Goal: Task Accomplishment & Management: Manage account settings

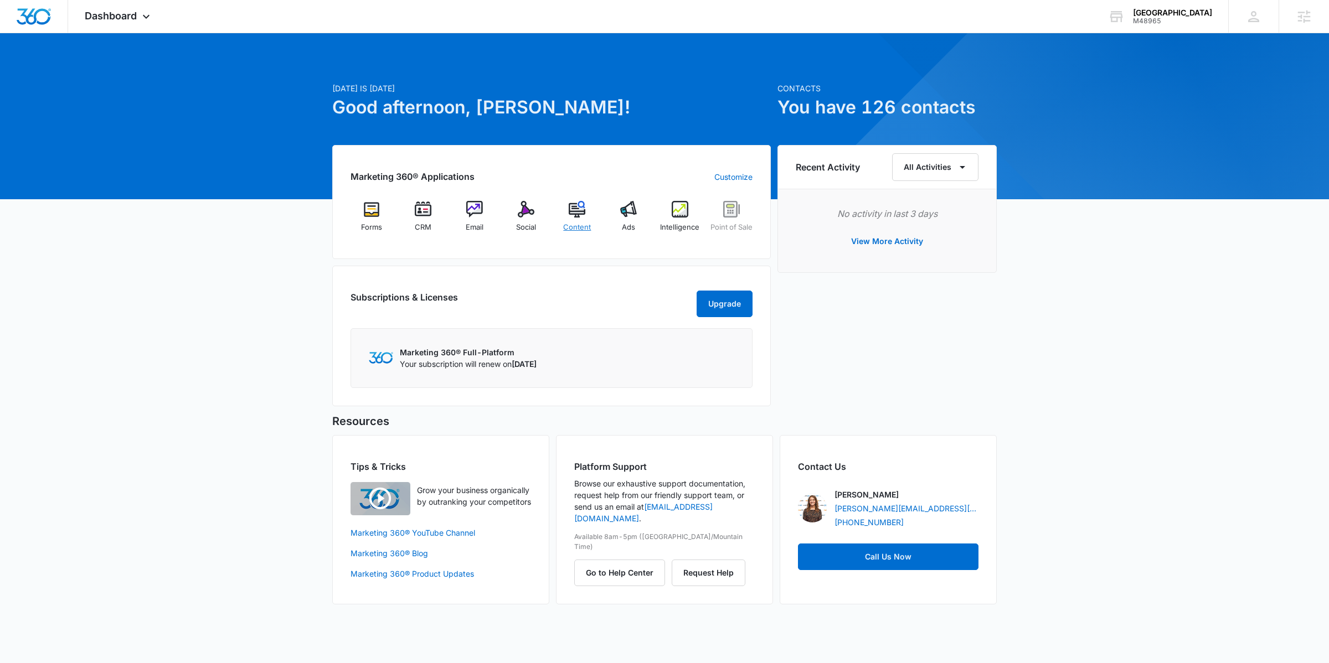
click at [589, 222] on span "Content" at bounding box center [577, 227] width 28 height 11
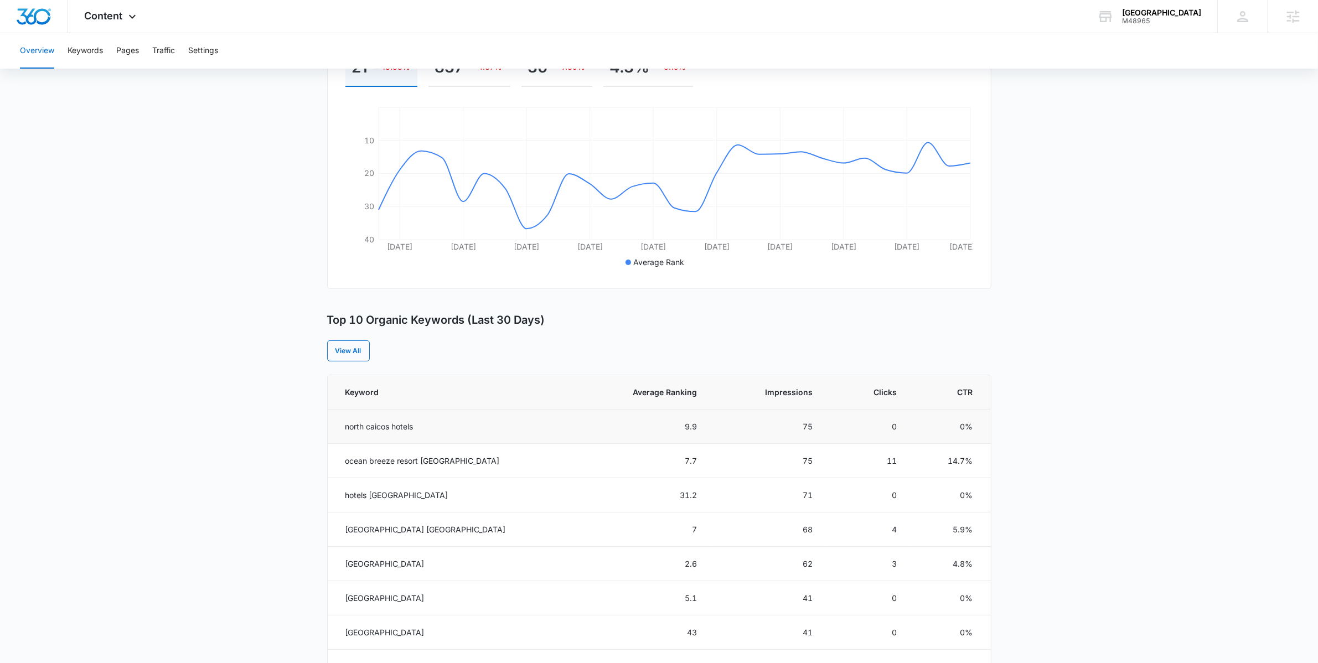
scroll to position [204, 0]
click at [678, 396] on th "Average Ranking" at bounding box center [641, 390] width 137 height 34
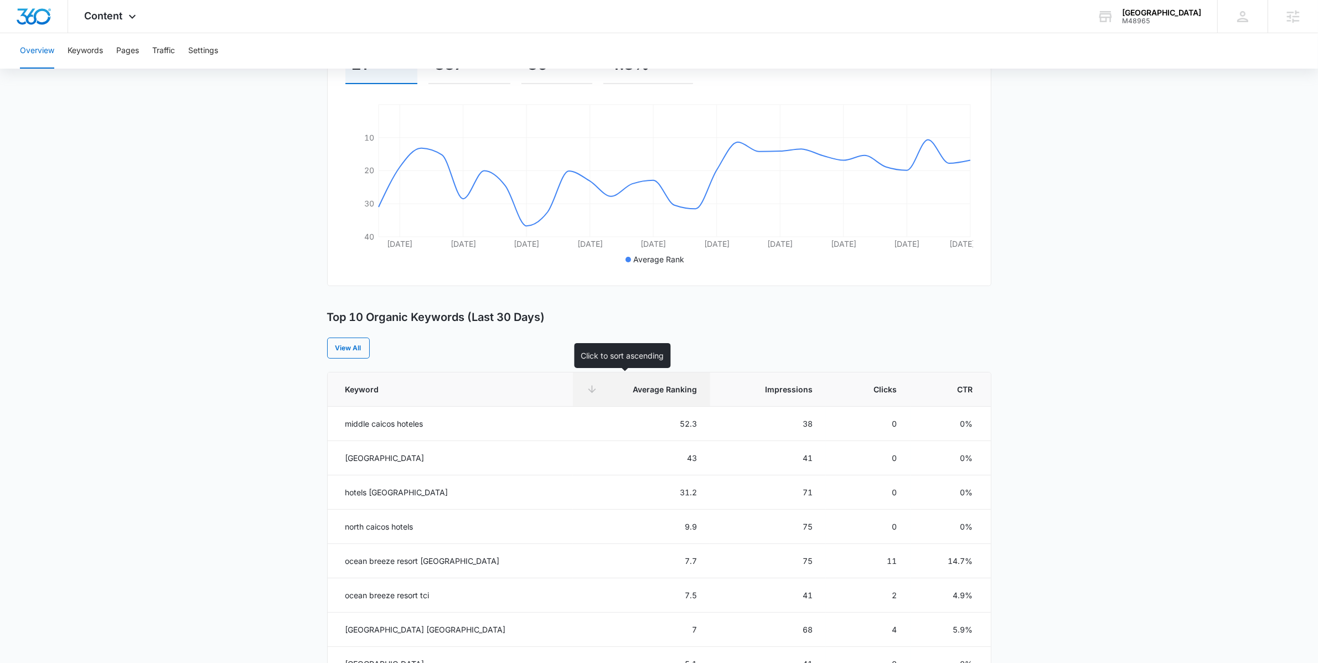
click at [678, 396] on th "Average Ranking" at bounding box center [641, 390] width 137 height 34
click at [114, 25] on div "Content Apps Forms CRM Email Social POS Content Ads Intelligence Files Brand Se…" at bounding box center [111, 16] width 87 height 33
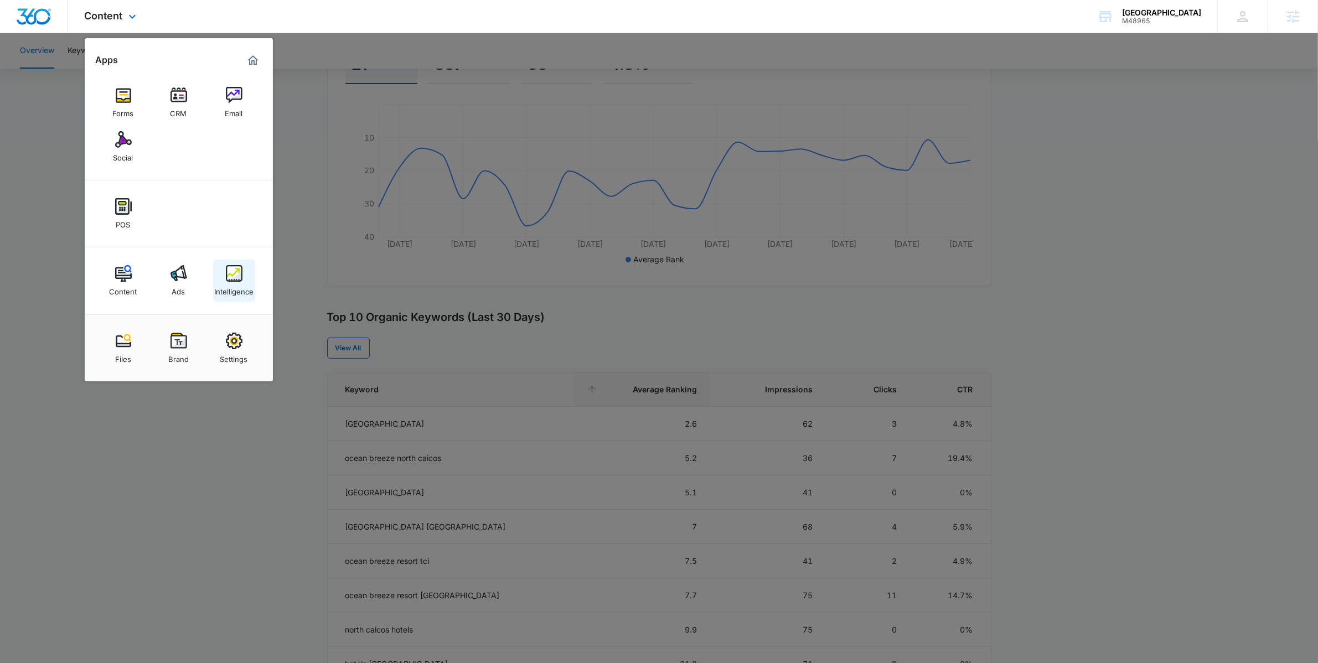
click at [241, 277] on img at bounding box center [234, 273] width 17 height 17
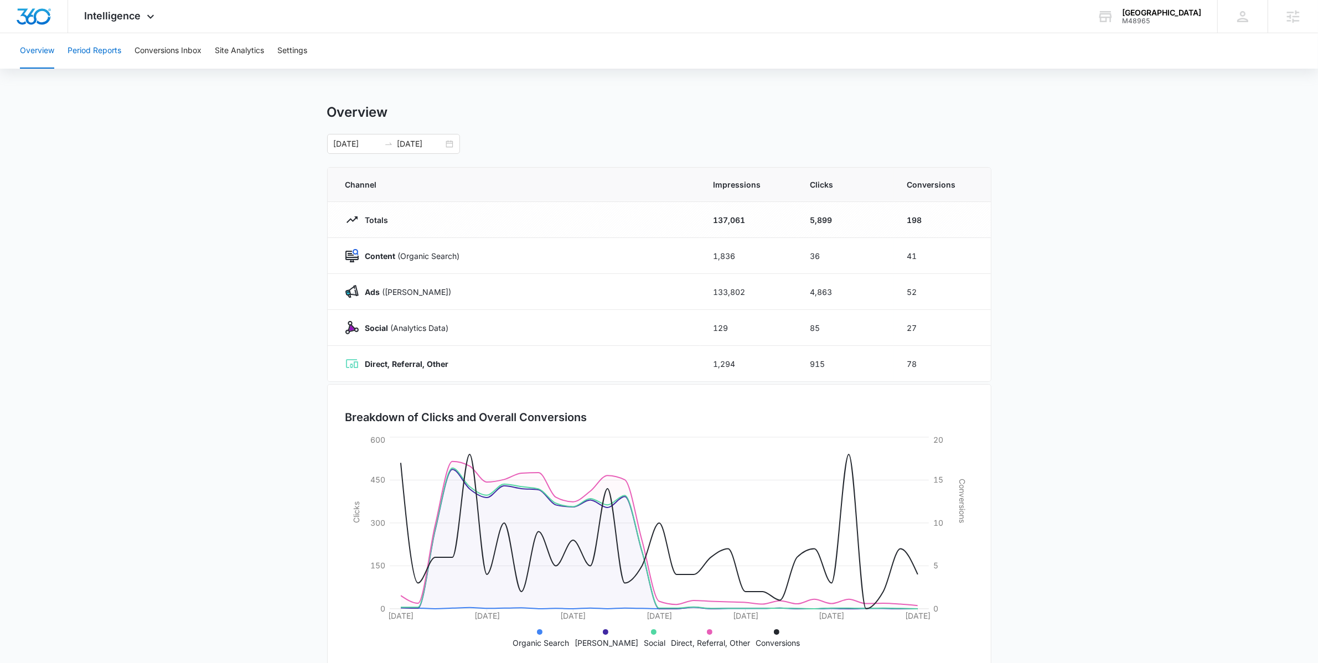
click at [93, 49] on button "Period Reports" at bounding box center [95, 50] width 54 height 35
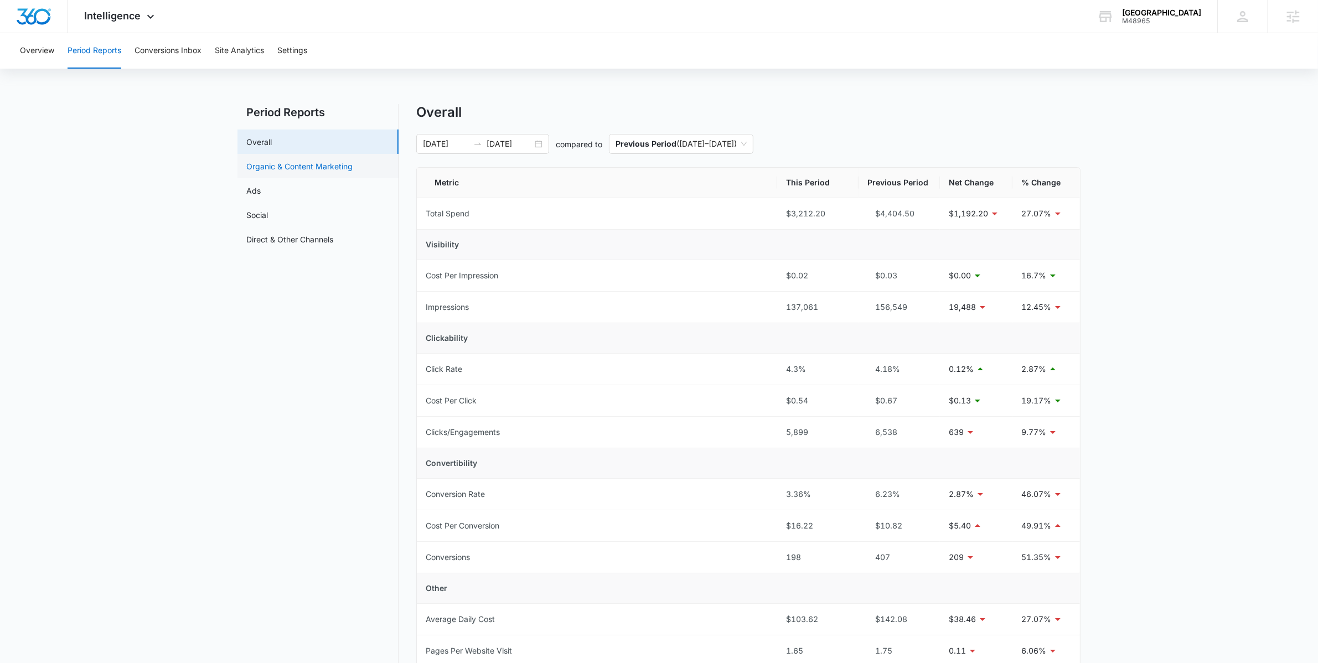
click at [340, 169] on link "Organic & Content Marketing" at bounding box center [299, 167] width 106 height 12
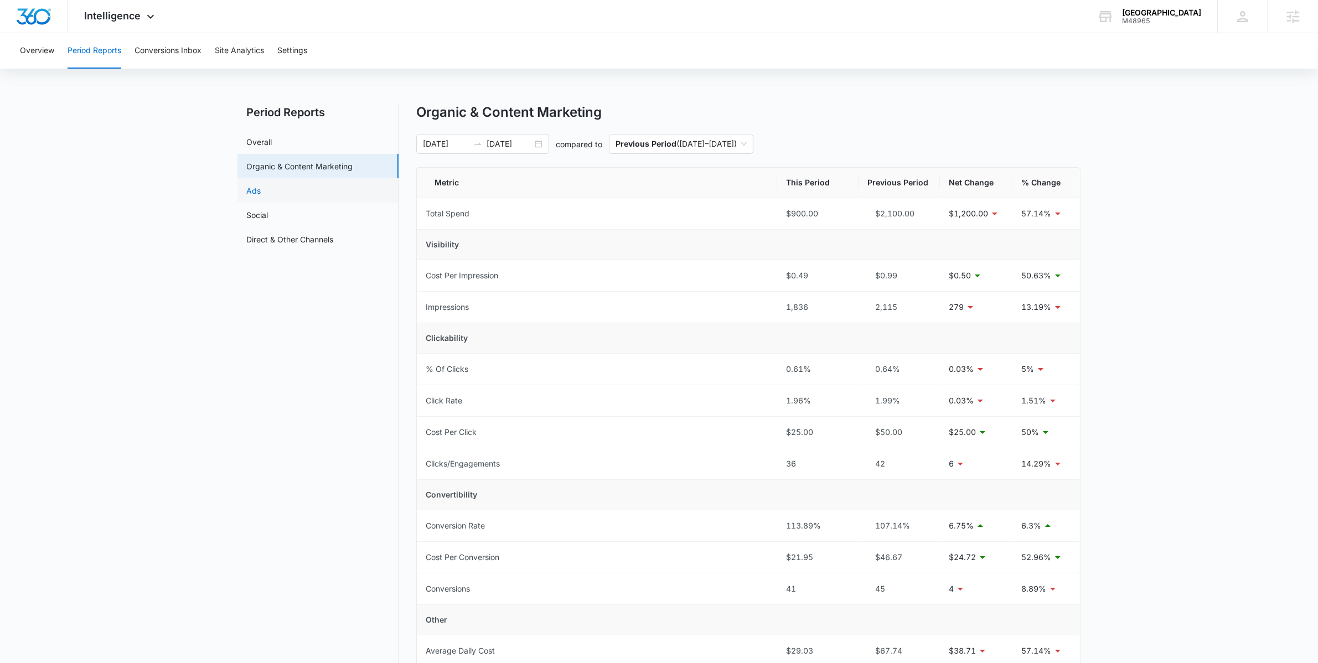
click at [261, 190] on link "Ads" at bounding box center [253, 191] width 14 height 12
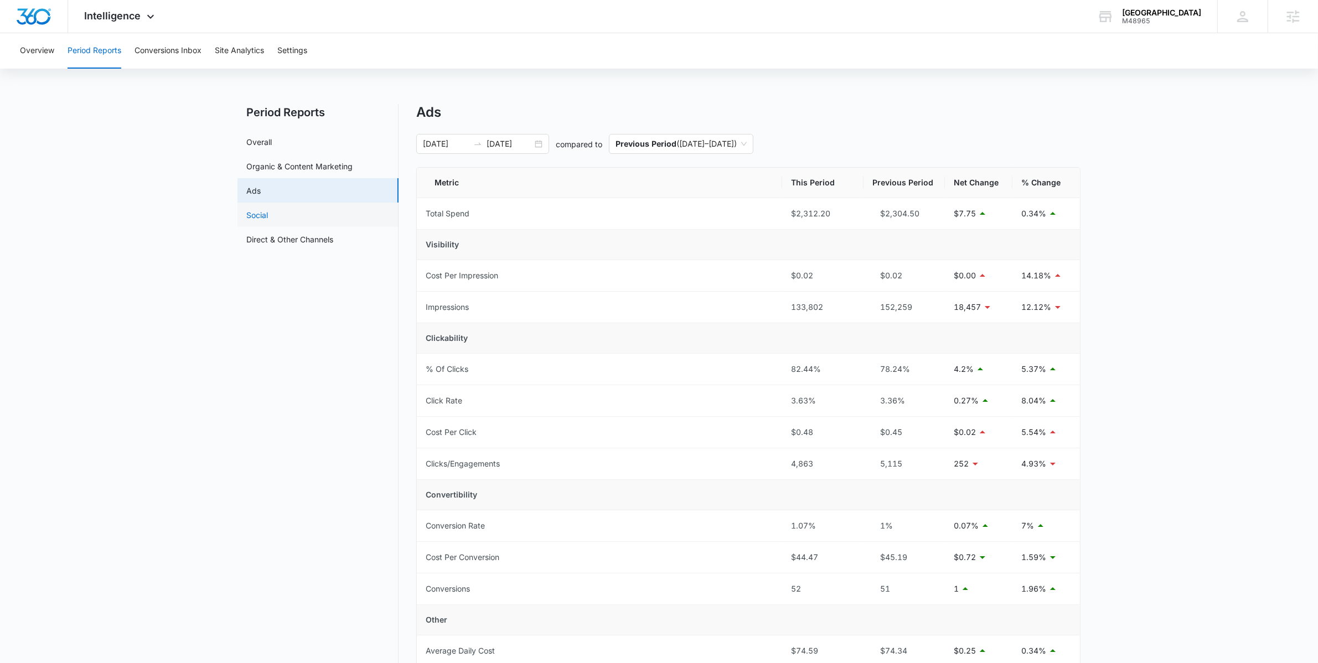
click at [268, 209] on link "Social" at bounding box center [257, 215] width 22 height 12
click at [328, 234] on link "Direct & Other Channels" at bounding box center [289, 240] width 87 height 12
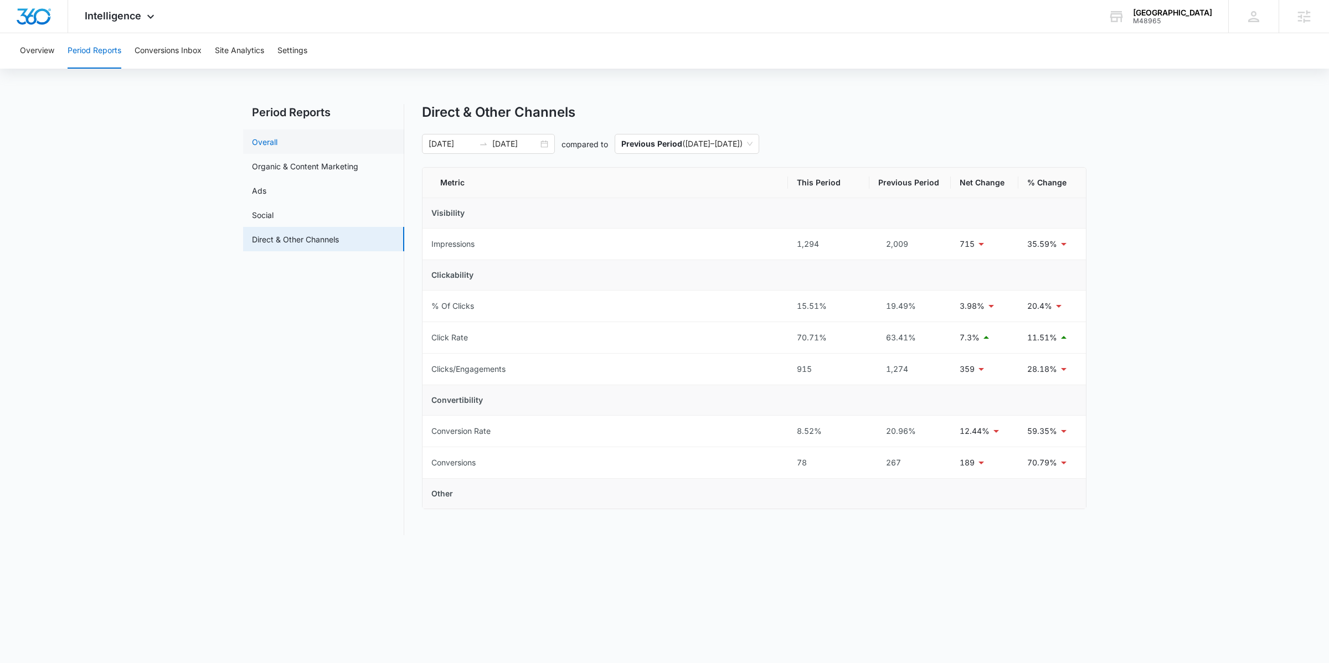
click at [277, 148] on link "Overall" at bounding box center [264, 142] width 25 height 12
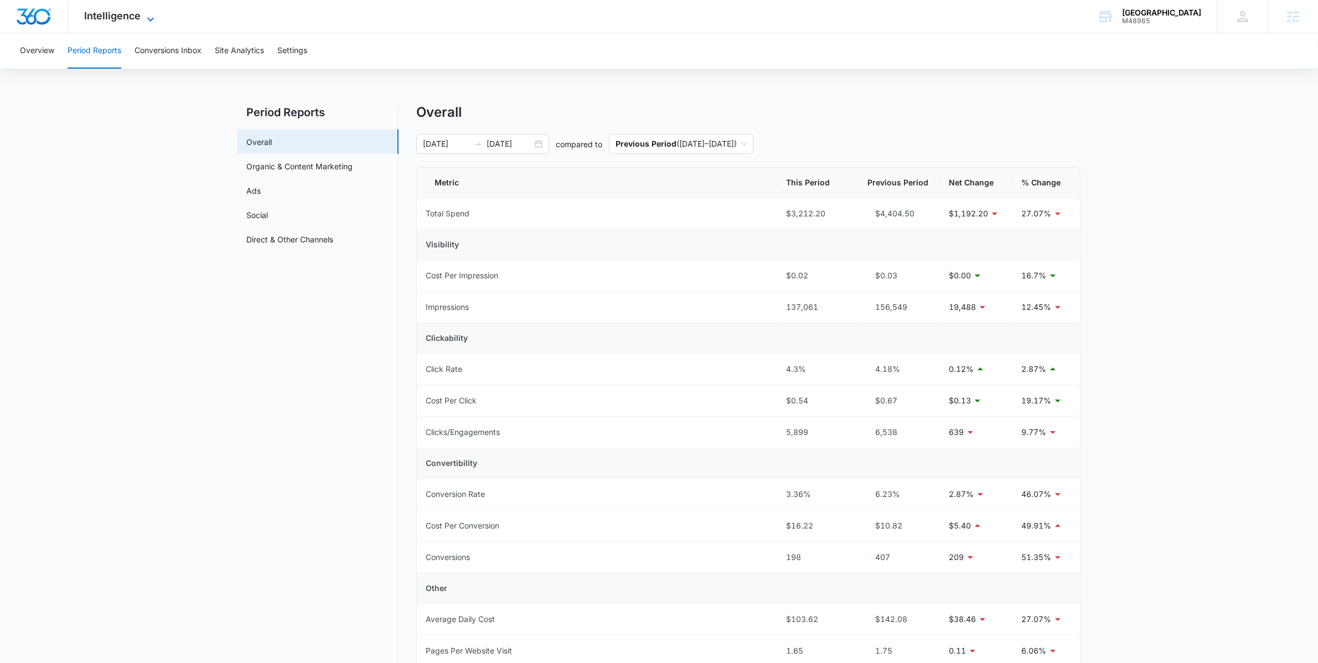
click at [130, 16] on span "Intelligence" at bounding box center [113, 16] width 56 height 12
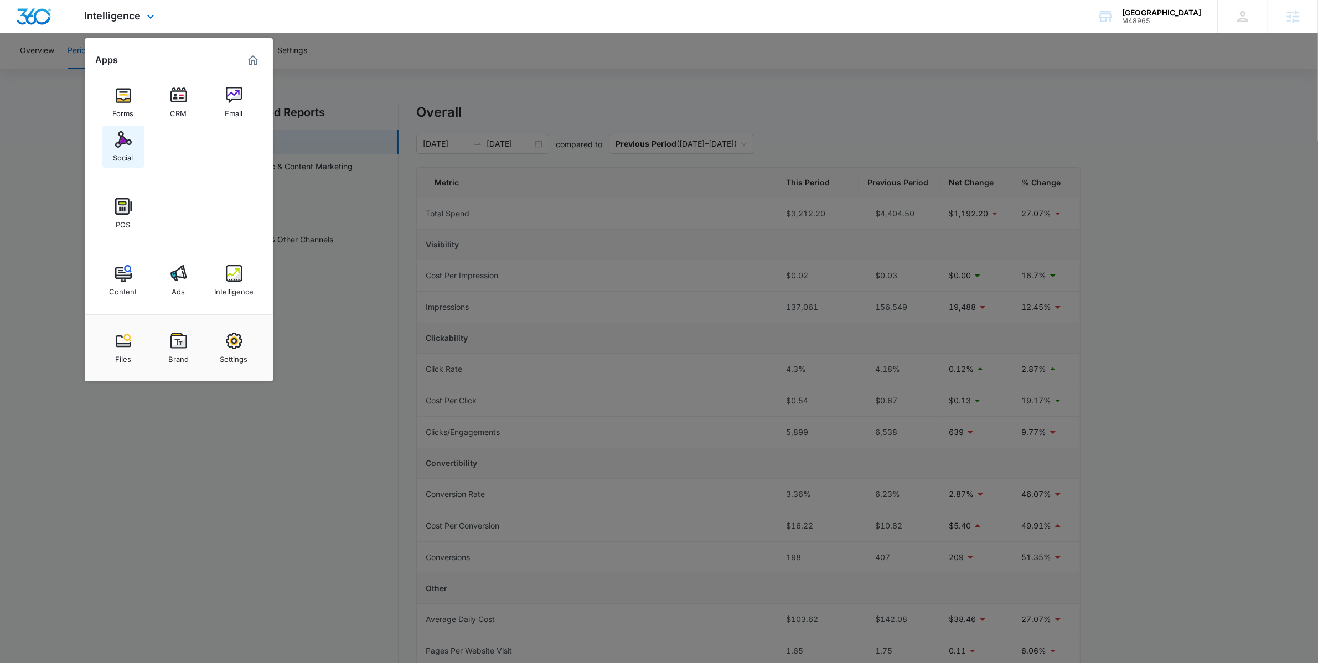
click at [121, 148] on div "Social" at bounding box center [124, 155] width 20 height 14
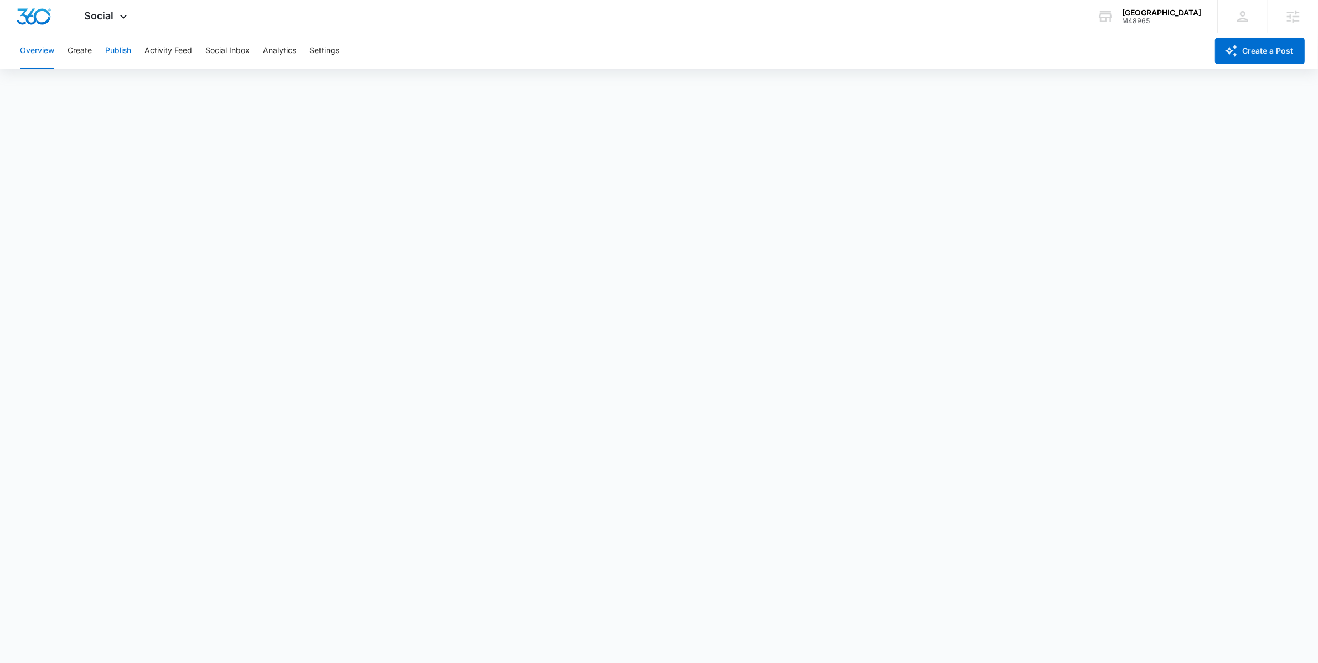
click at [110, 53] on button "Publish" at bounding box center [118, 50] width 26 height 35
click at [111, 53] on button "Publish" at bounding box center [118, 50] width 26 height 35
click at [83, 87] on button "Schedules" at bounding box center [85, 84] width 38 height 31
click at [40, 85] on button "Calendar" at bounding box center [36, 84] width 33 height 31
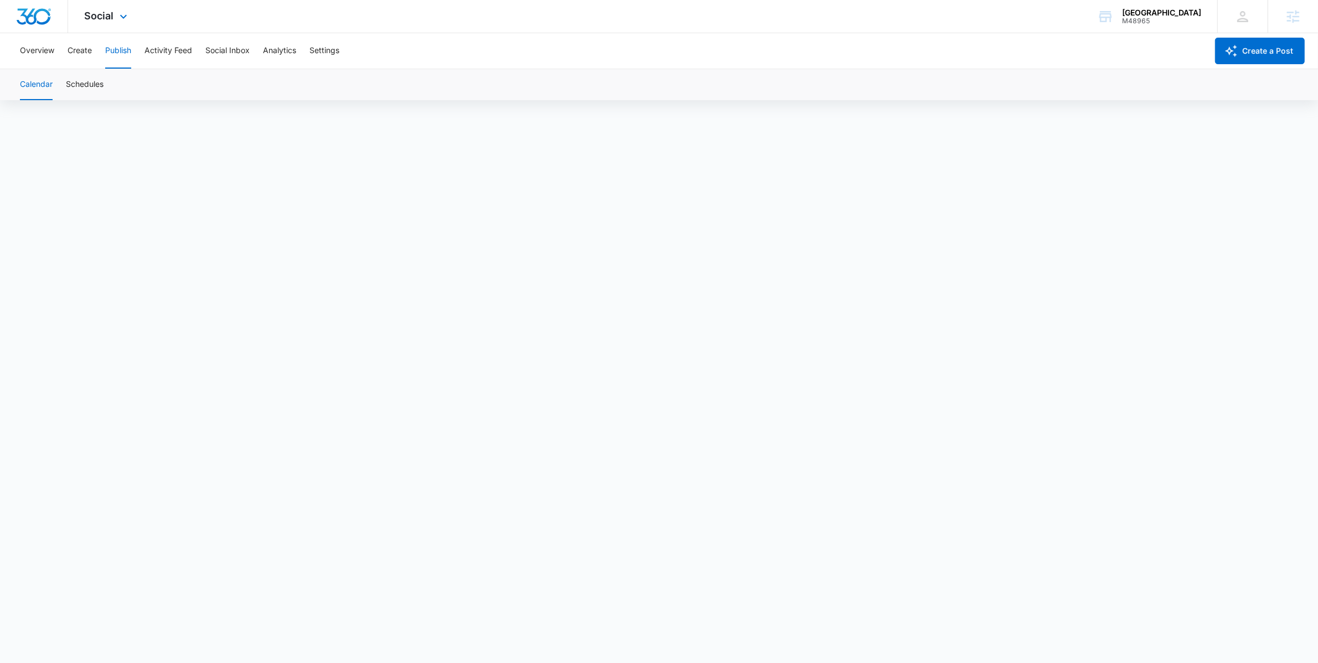
click at [117, 30] on div "Social Apps Forms CRM Email Social POS Content Ads Intelligence Files Brand Set…" at bounding box center [107, 16] width 79 height 33
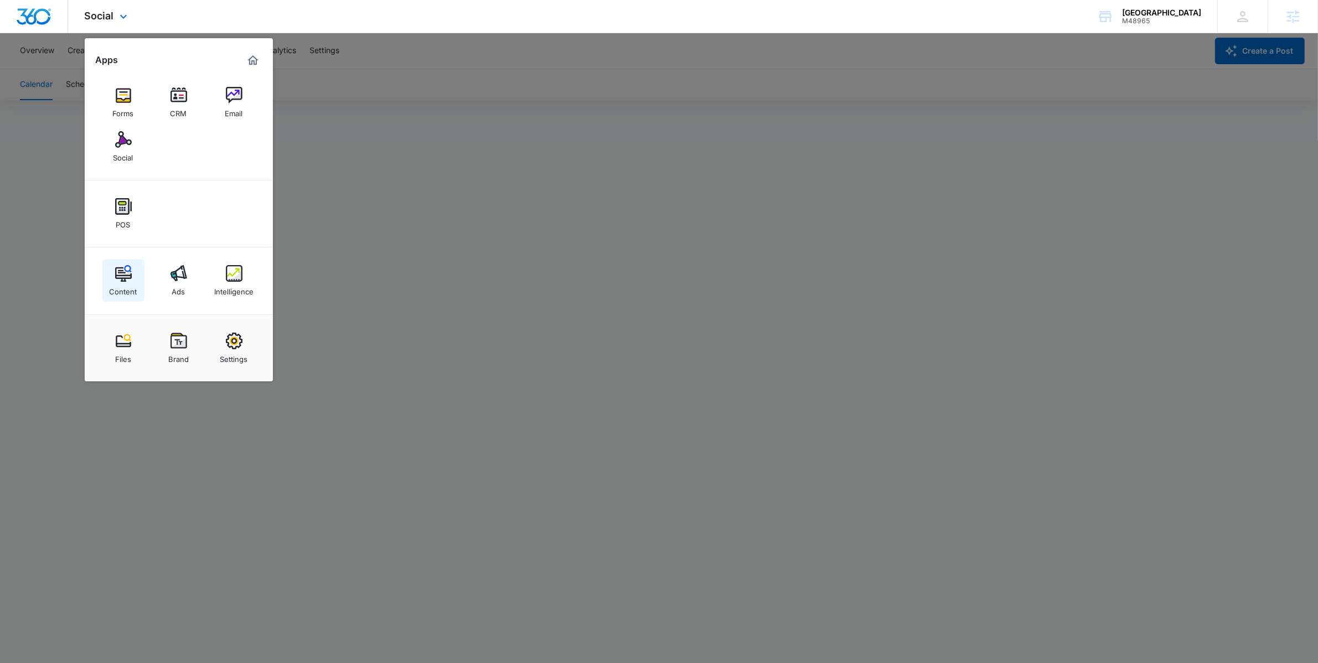
click at [130, 282] on div "Content" at bounding box center [124, 289] width 28 height 14
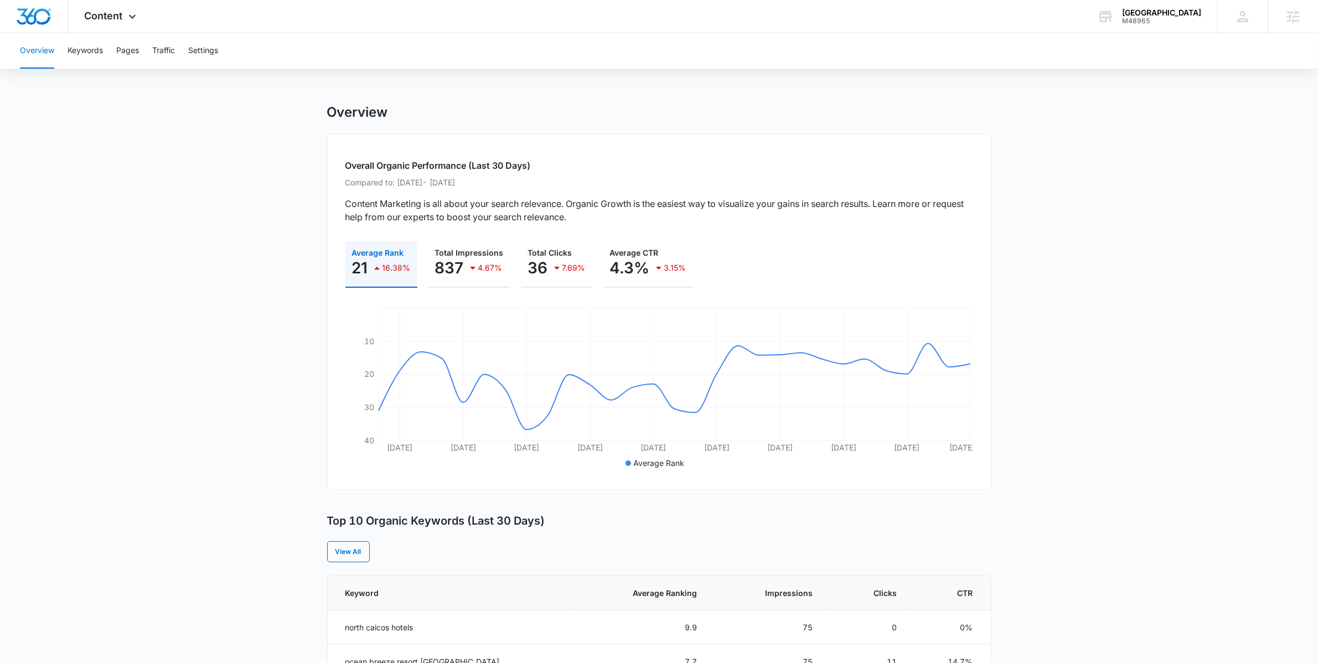
scroll to position [3, 0]
click at [651, 587] on span "Average Ranking" at bounding box center [649, 591] width 95 height 12
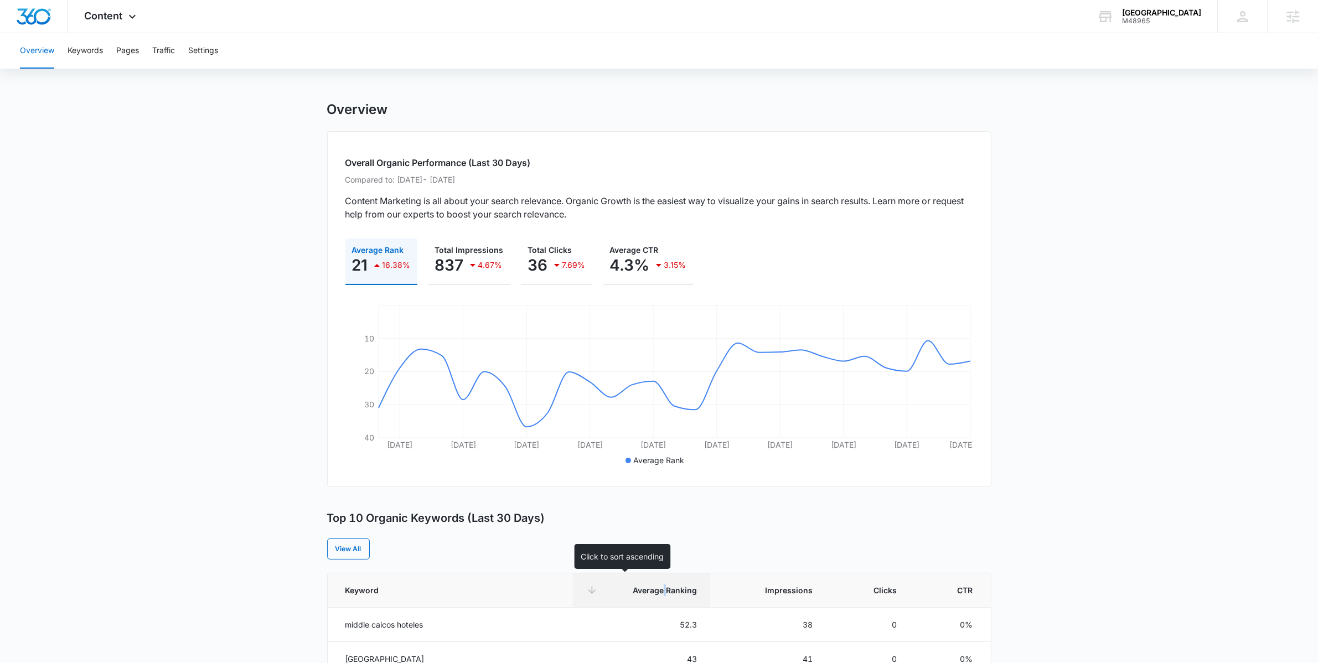
click at [651, 587] on span "Average Ranking" at bounding box center [649, 591] width 95 height 12
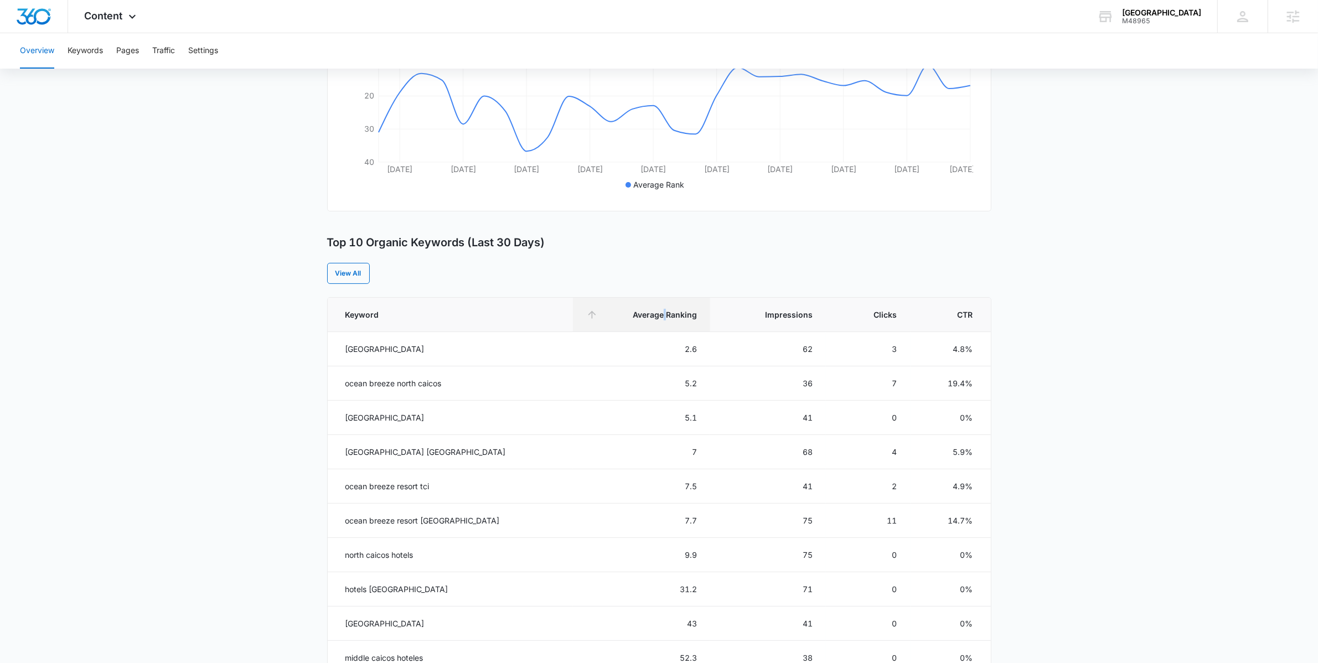
scroll to position [292, 0]
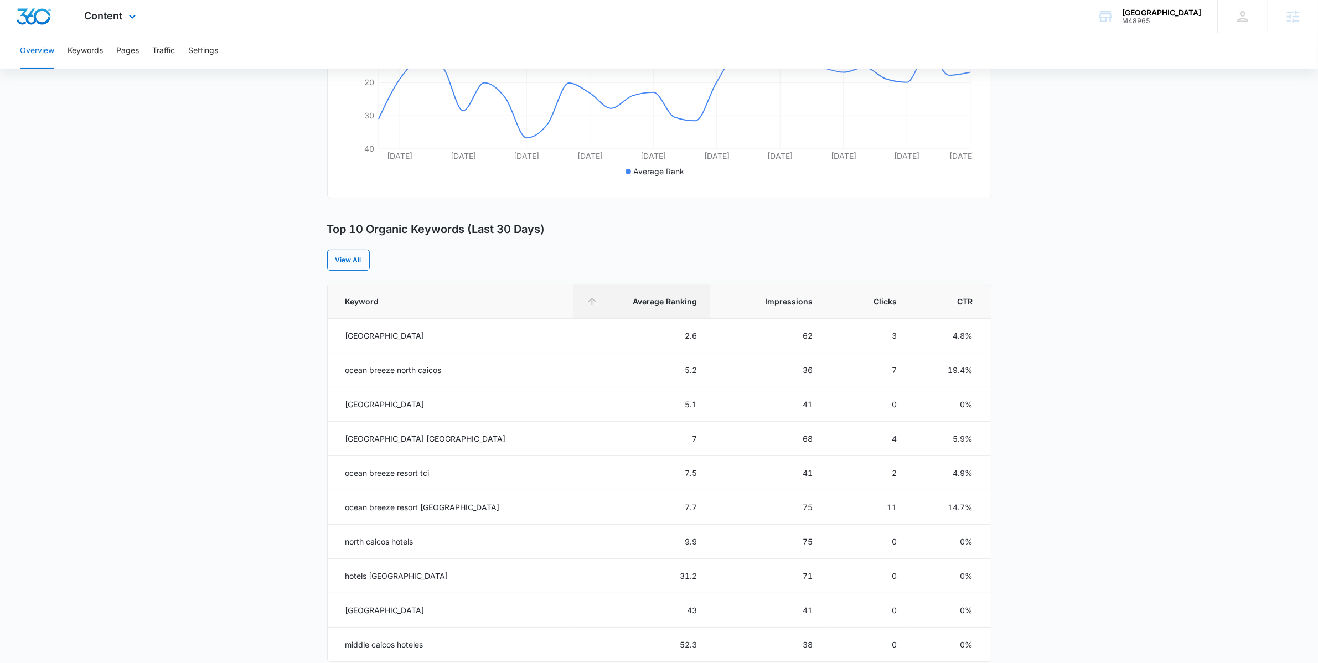
click at [129, 8] on div "Content Apps Forms CRM Email Social POS Content Ads Intelligence Files Brand Se…" at bounding box center [111, 16] width 87 height 33
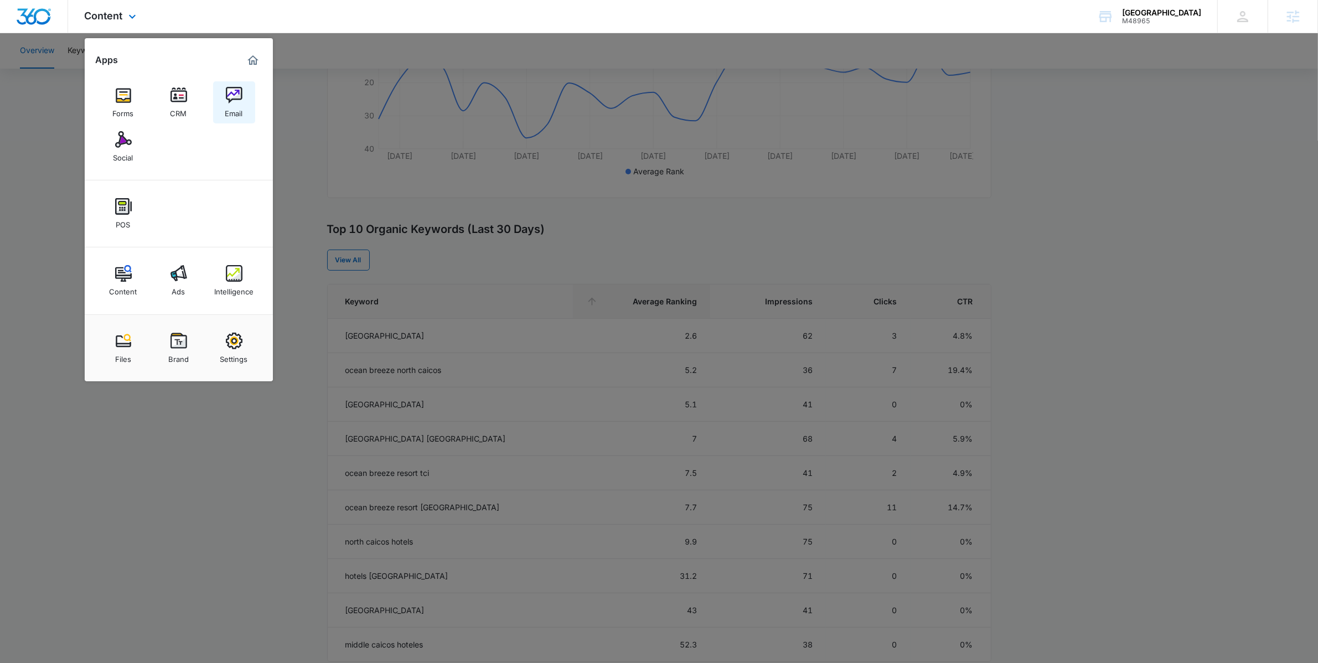
click at [234, 109] on div "Email" at bounding box center [234, 111] width 18 height 14
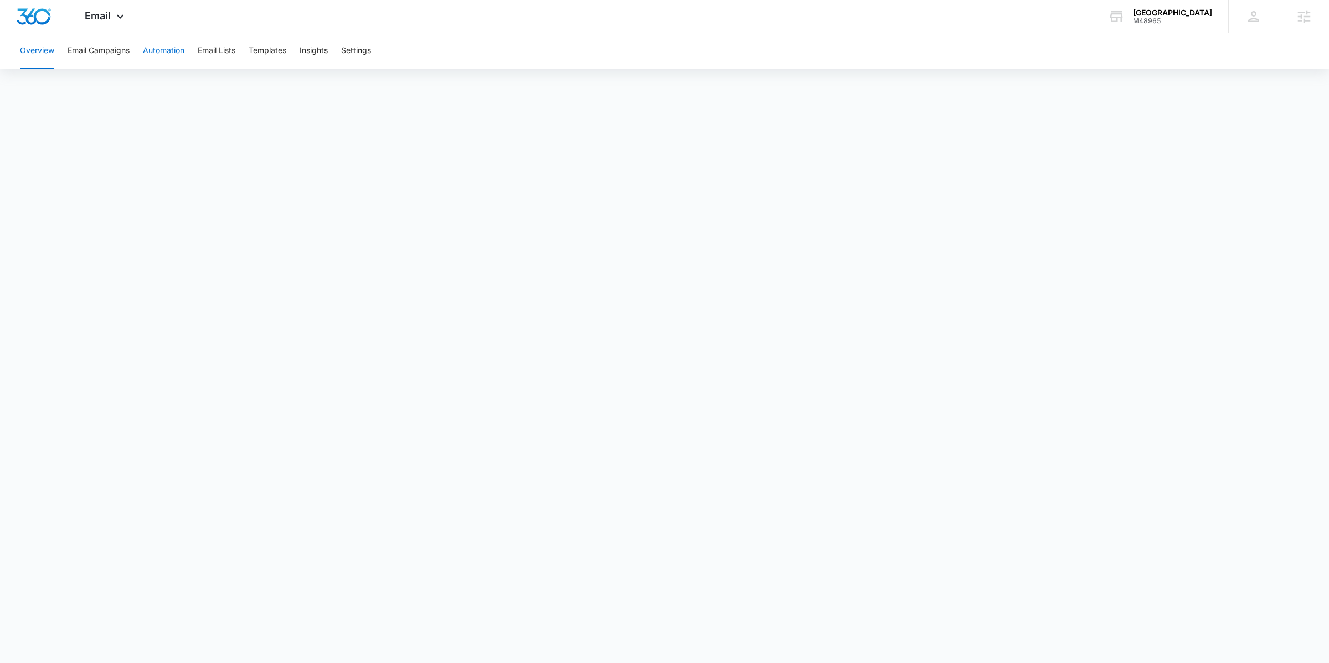
click at [162, 45] on button "Automation" at bounding box center [164, 50] width 42 height 35
click at [82, 16] on div "Email Apps Forms CRM Email Social POS Content Ads Intelligence Files Brand Sett…" at bounding box center [105, 16] width 75 height 33
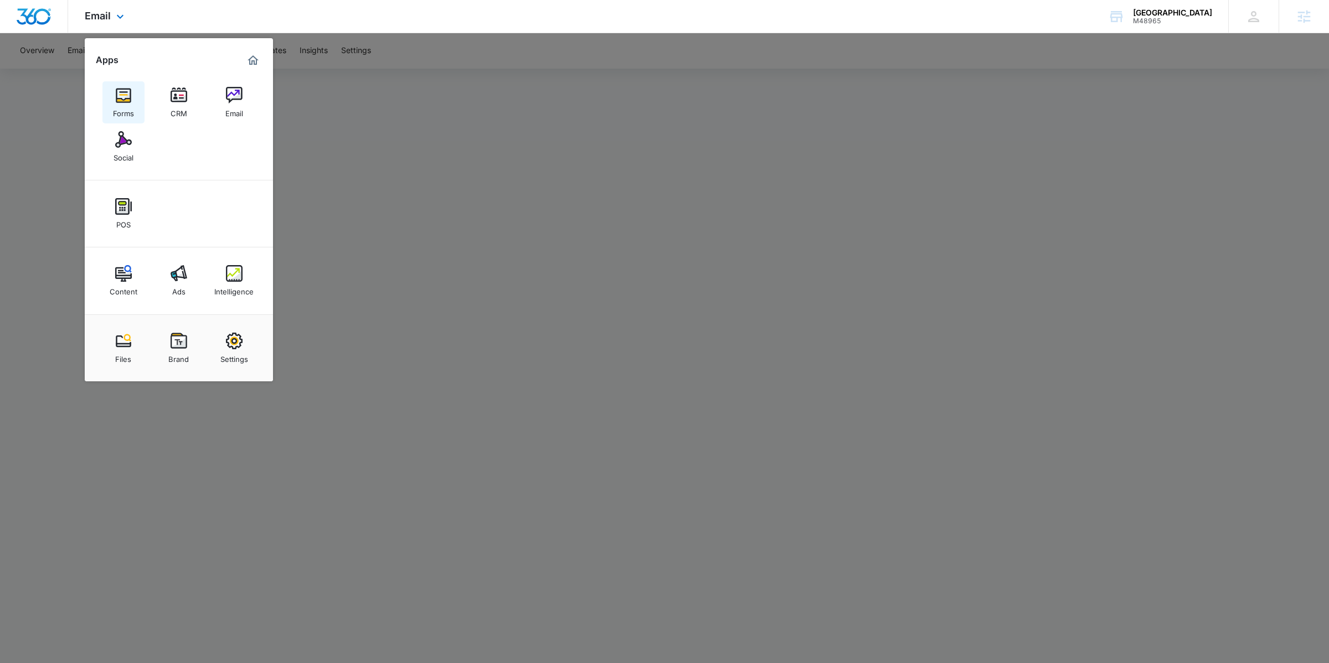
click at [125, 100] on img at bounding box center [123, 95] width 17 height 17
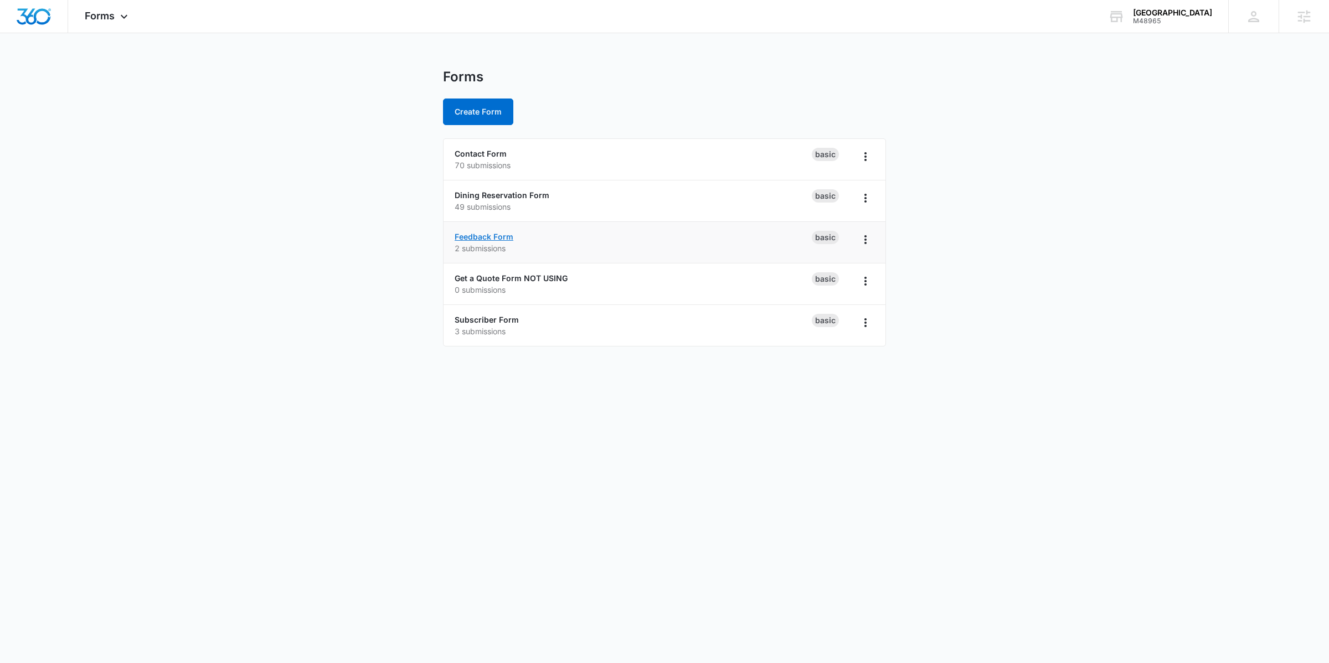
click at [490, 239] on link "Feedback Form" at bounding box center [484, 236] width 59 height 9
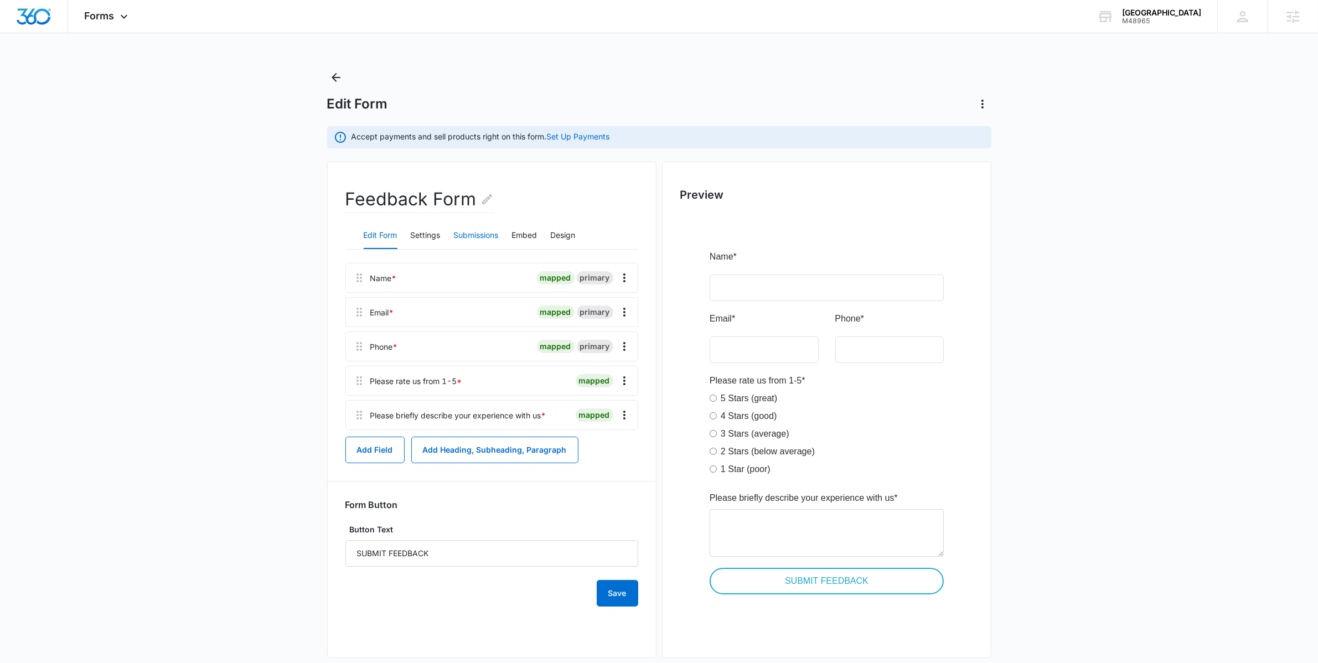
click at [475, 235] on button "Submissions" at bounding box center [476, 236] width 45 height 27
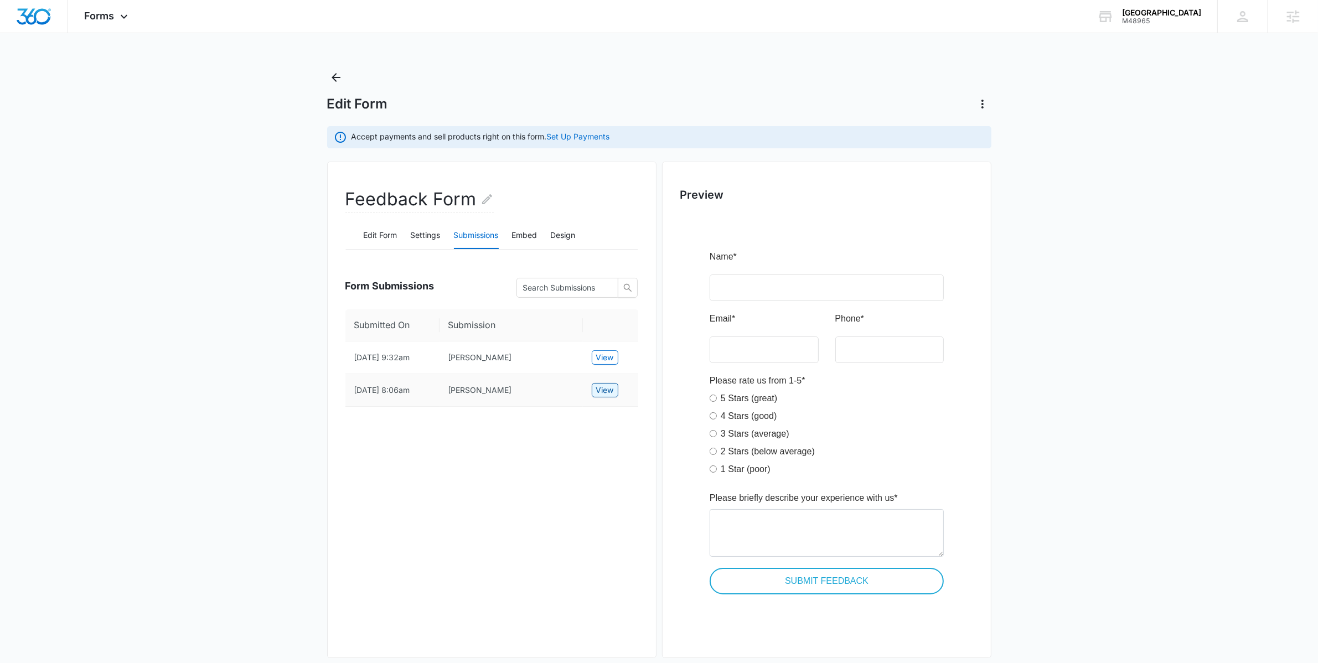
click at [612, 389] on span "View" at bounding box center [605, 390] width 18 height 12
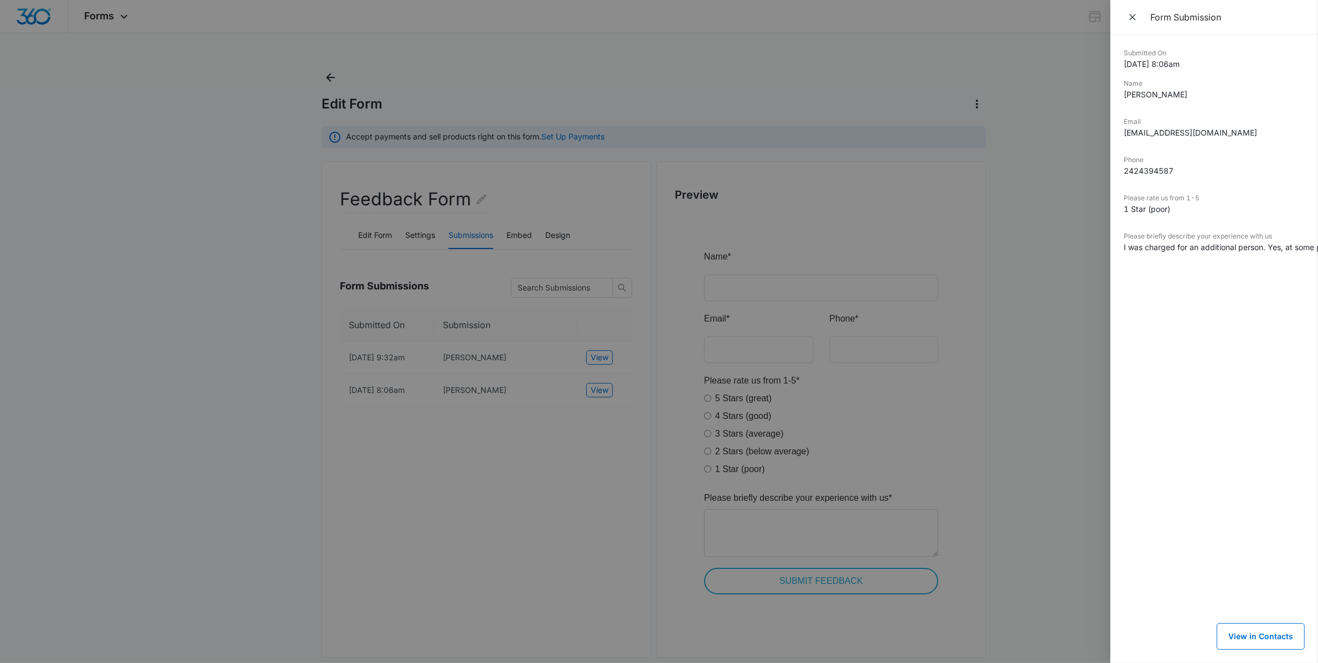
click at [549, 498] on div at bounding box center [659, 331] width 1318 height 663
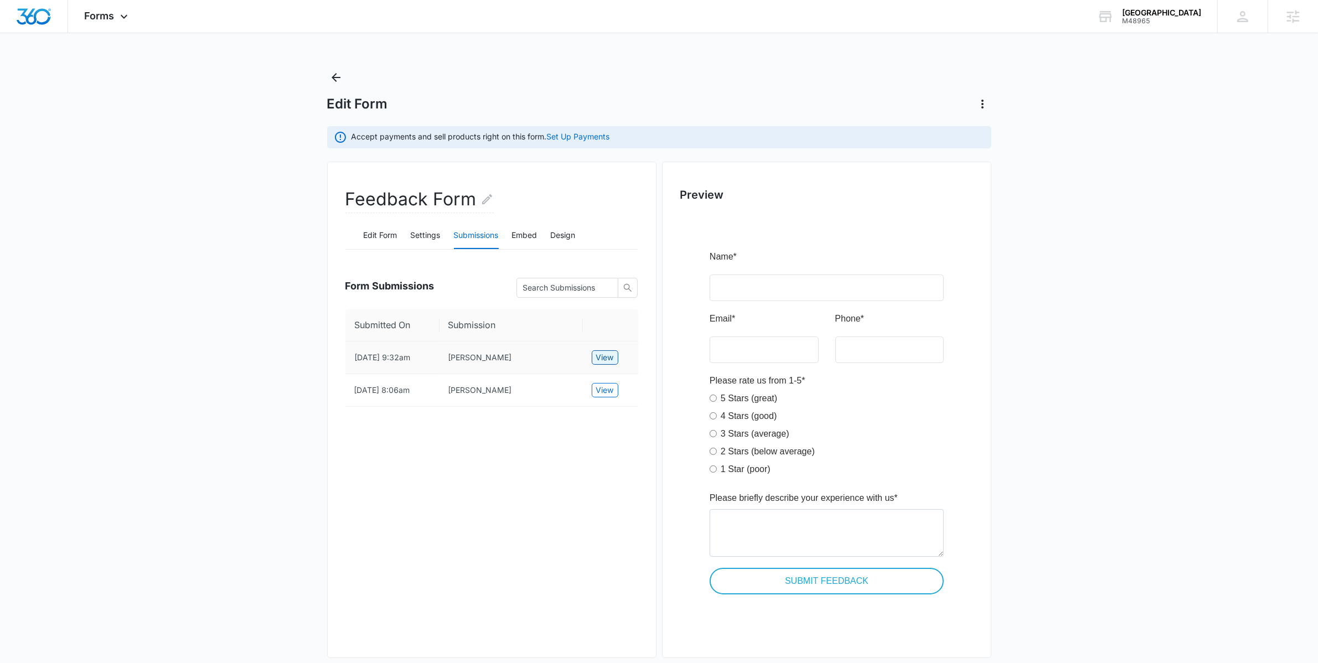
click at [611, 360] on span "View" at bounding box center [605, 358] width 18 height 12
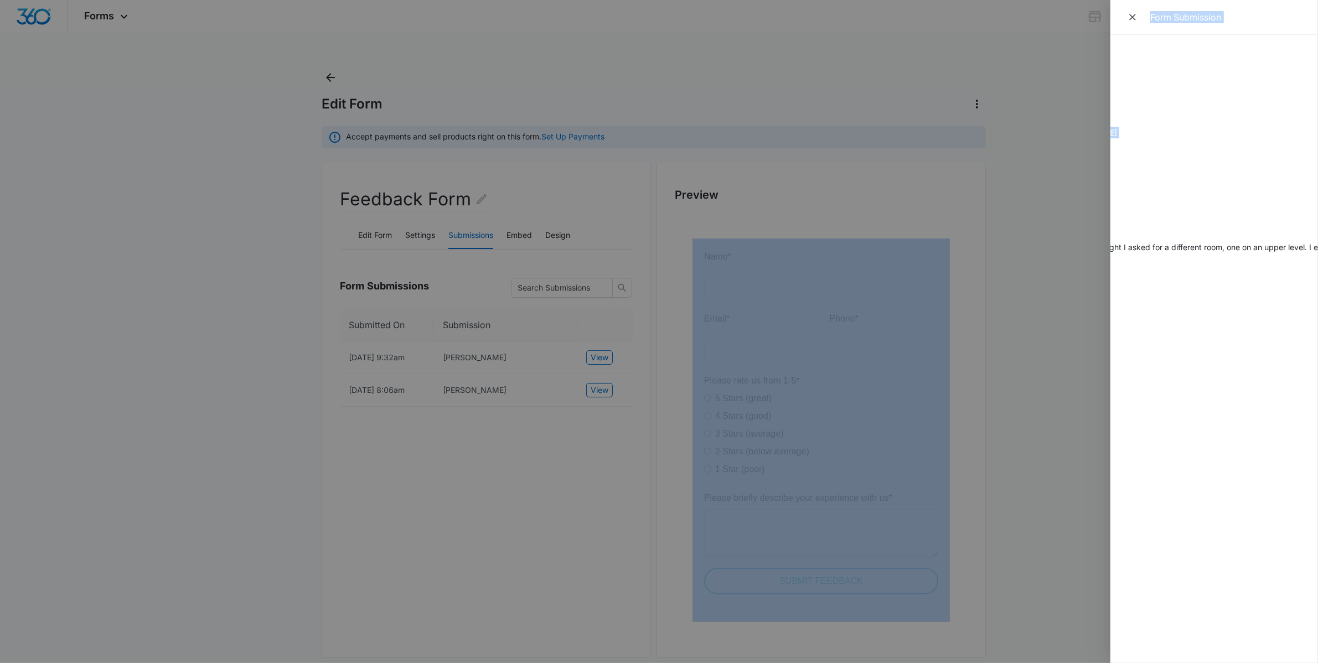
scroll to position [0, 301]
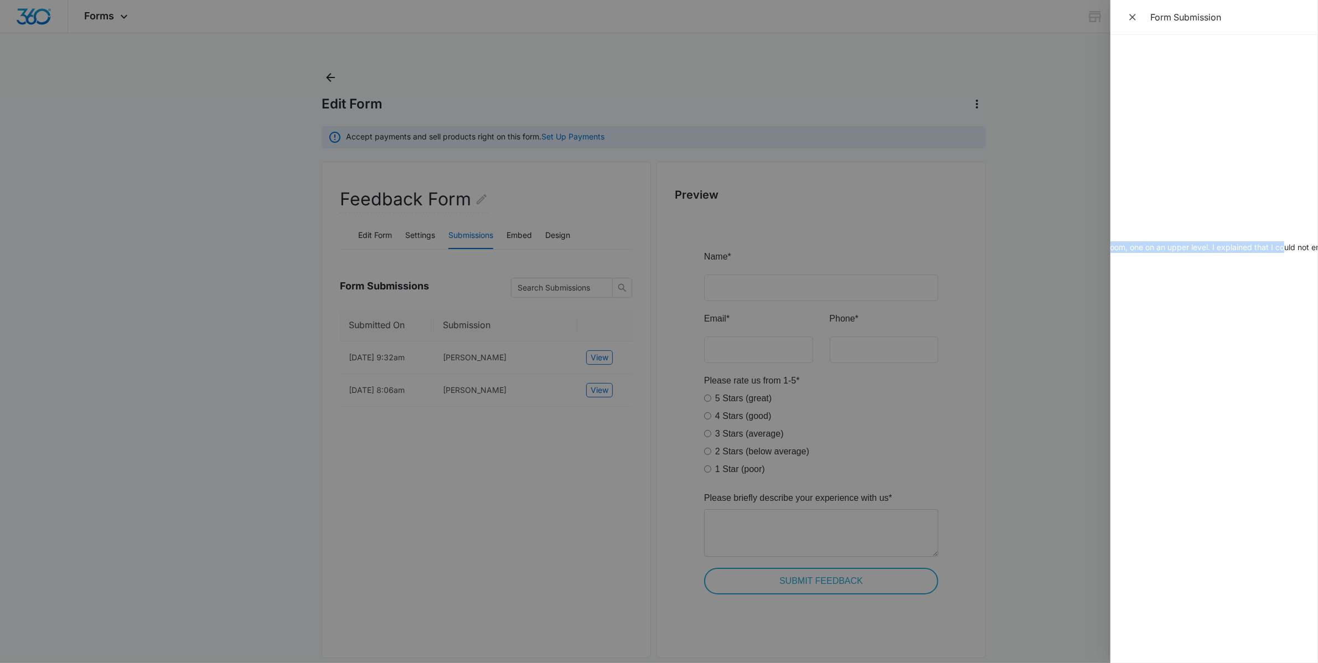
drag, startPoint x: 1204, startPoint y: 248, endPoint x: 1282, endPoint y: 250, distance: 78.1
click at [1004, 250] on dd "I booked a stay with you for 5 days. After the first night I asked for a differ…" at bounding box center [913, 247] width 181 height 12
click at [1199, 277] on div "Submitted On [DATE] 9:32am Name [PERSON_NAME] Email [PERSON_NAME][EMAIL_ADDRESS…" at bounding box center [1215, 349] width 208 height 628
drag, startPoint x: 1181, startPoint y: 270, endPoint x: 1163, endPoint y: 287, distance: 25.1
click at [1181, 269] on div "Submitted On [DATE] 9:32am Name [PERSON_NAME] Email [PERSON_NAME][EMAIL_ADDRESS…" at bounding box center [1215, 349] width 208 height 628
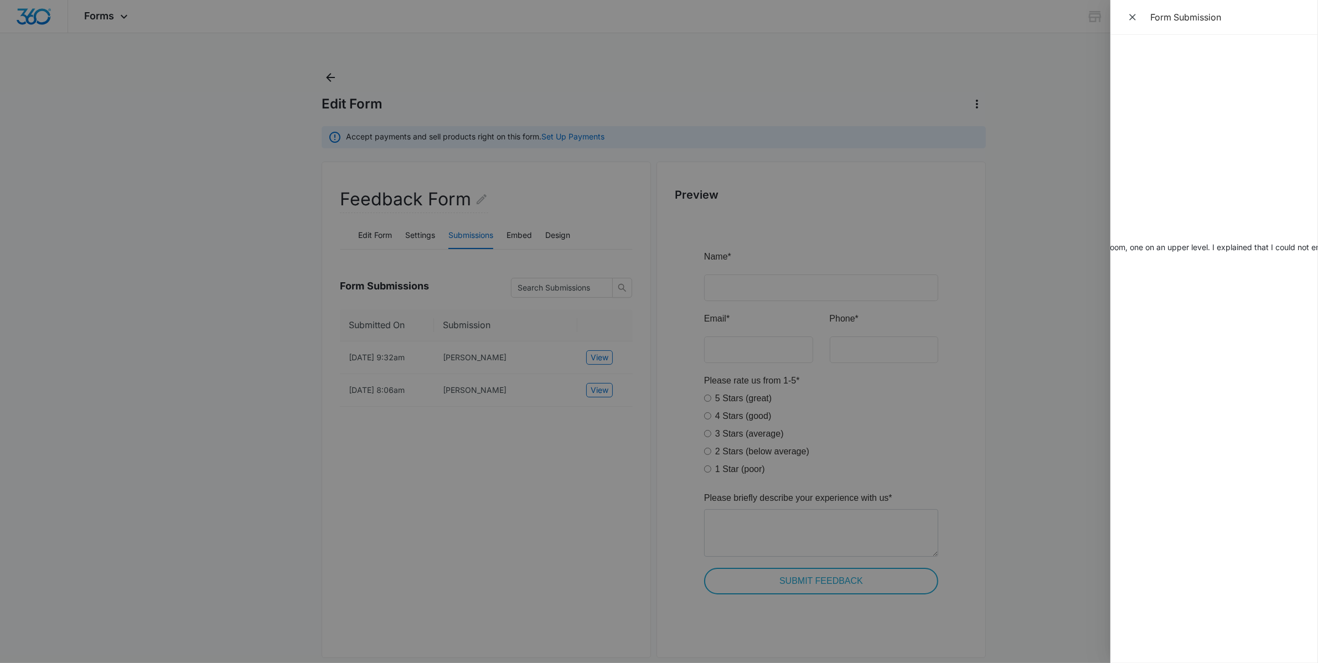
click at [1130, 316] on div "Submitted On [DATE] 9:32am Name [PERSON_NAME] Email [PERSON_NAME][EMAIL_ADDRESS…" at bounding box center [1215, 349] width 208 height 628
click at [1018, 394] on div at bounding box center [659, 331] width 1318 height 663
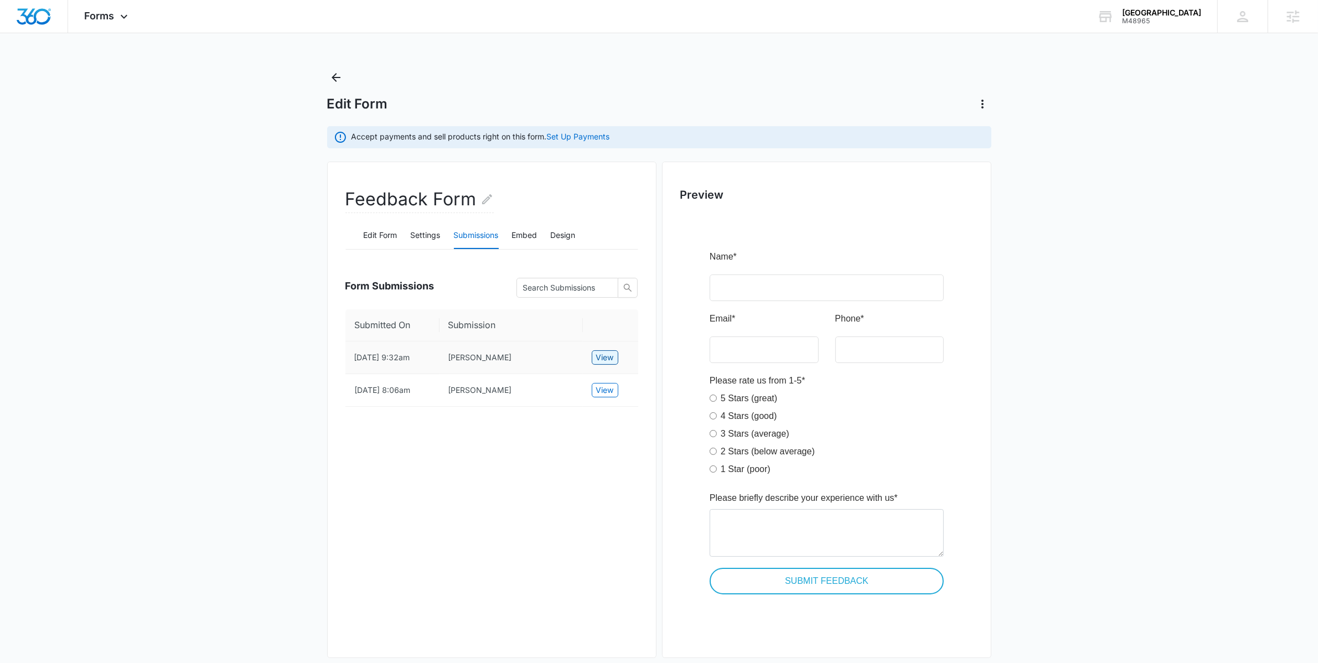
click at [605, 359] on span "View" at bounding box center [605, 358] width 18 height 12
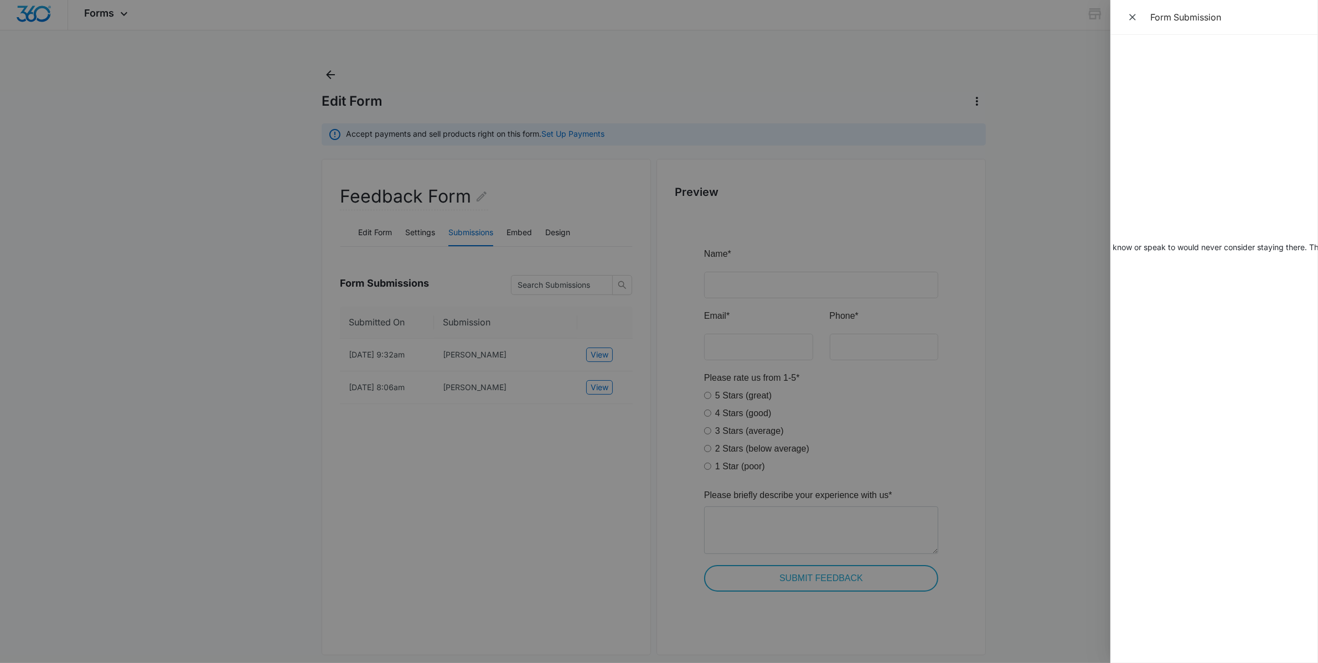
scroll to position [0, 3250]
click at [1013, 499] on div at bounding box center [659, 331] width 1318 height 663
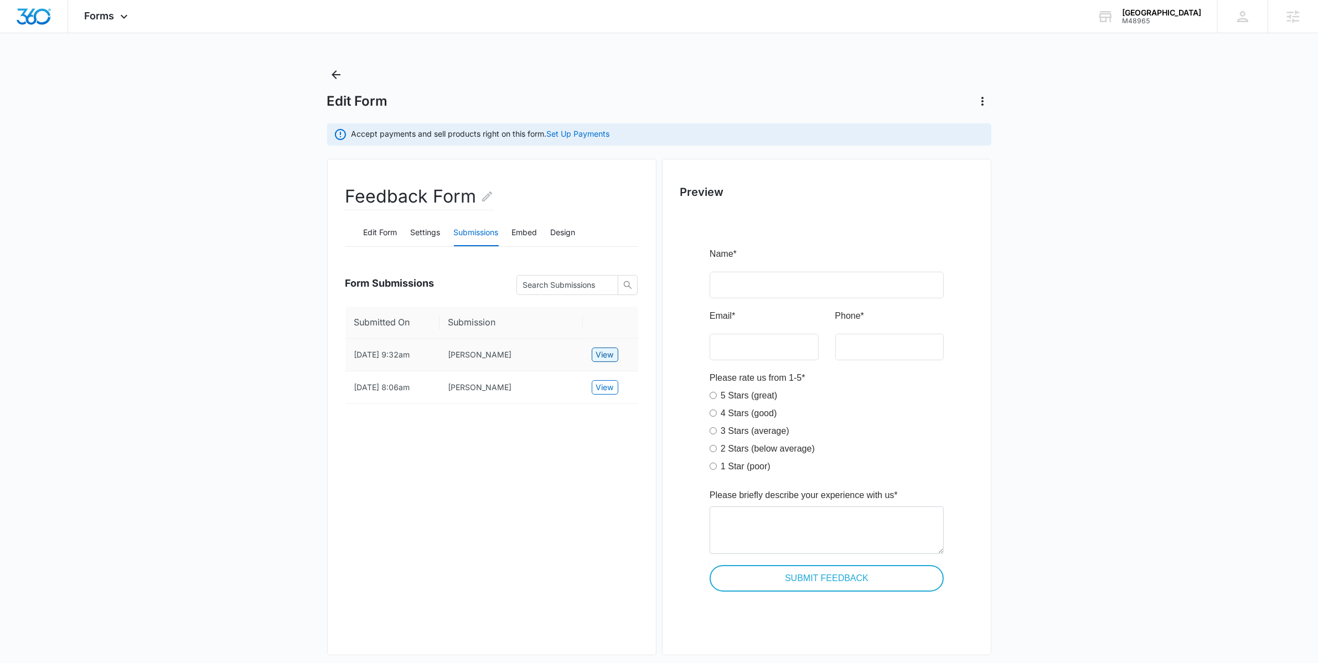
click at [606, 358] on span "View" at bounding box center [605, 355] width 18 height 12
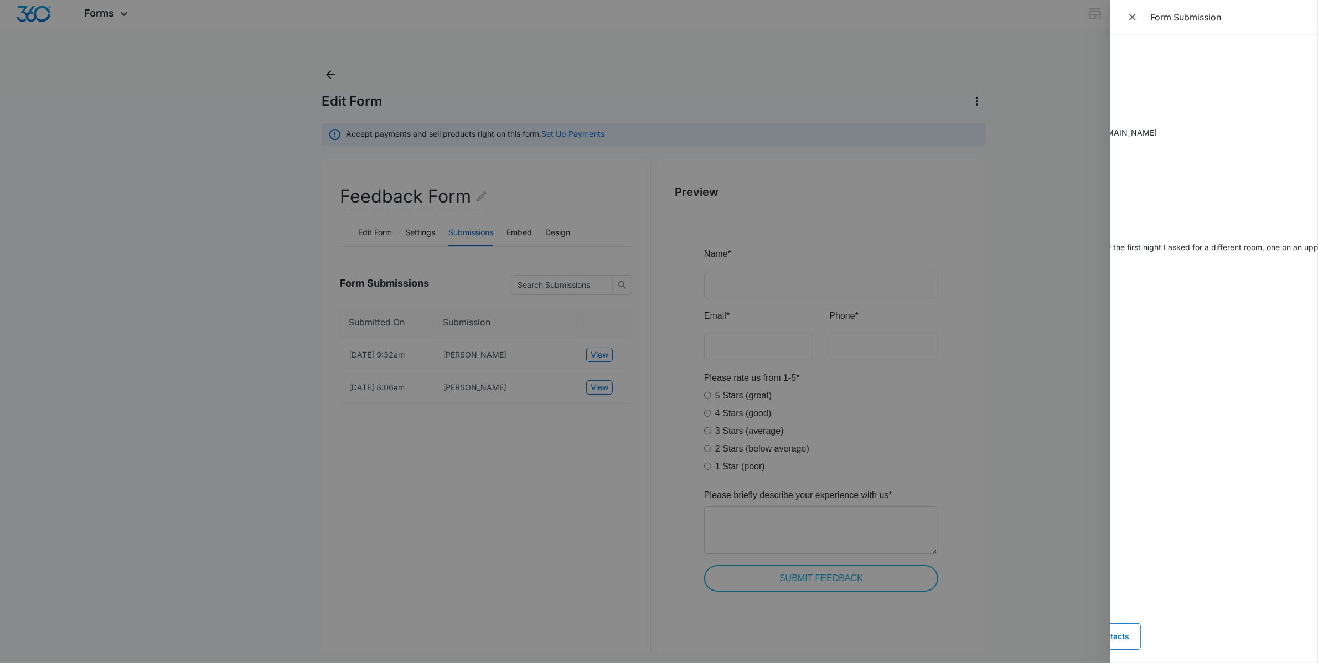
scroll to position [0, 0]
click at [561, 491] on div at bounding box center [659, 331] width 1318 height 663
